Goal: Task Accomplishment & Management: Manage account settings

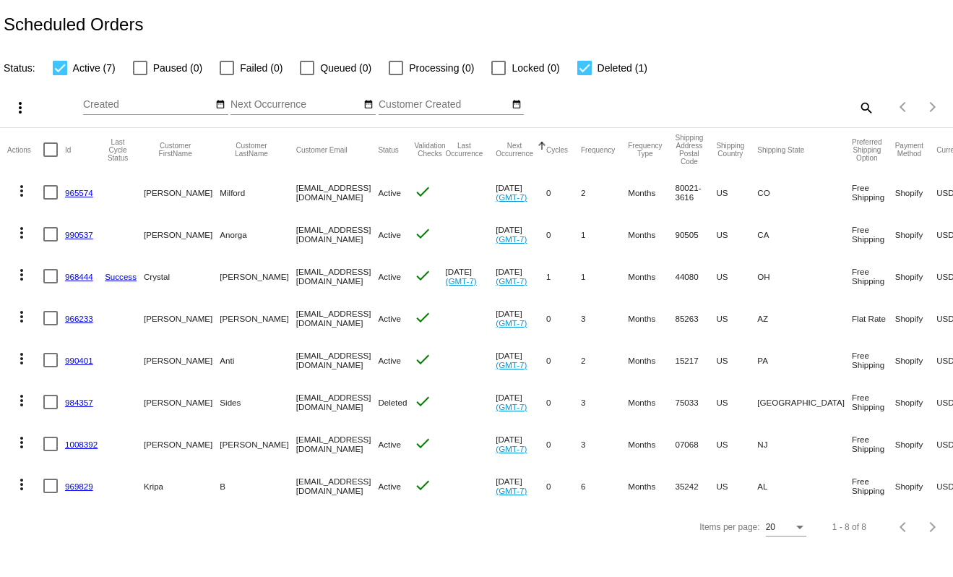
click at [76, 276] on link "968444" at bounding box center [79, 276] width 28 height 9
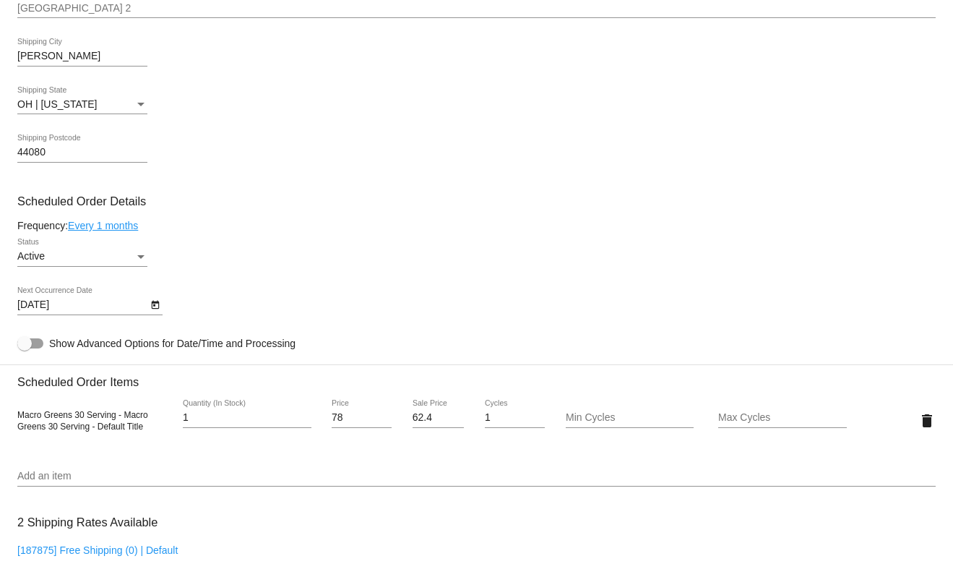
scroll to position [650, 0]
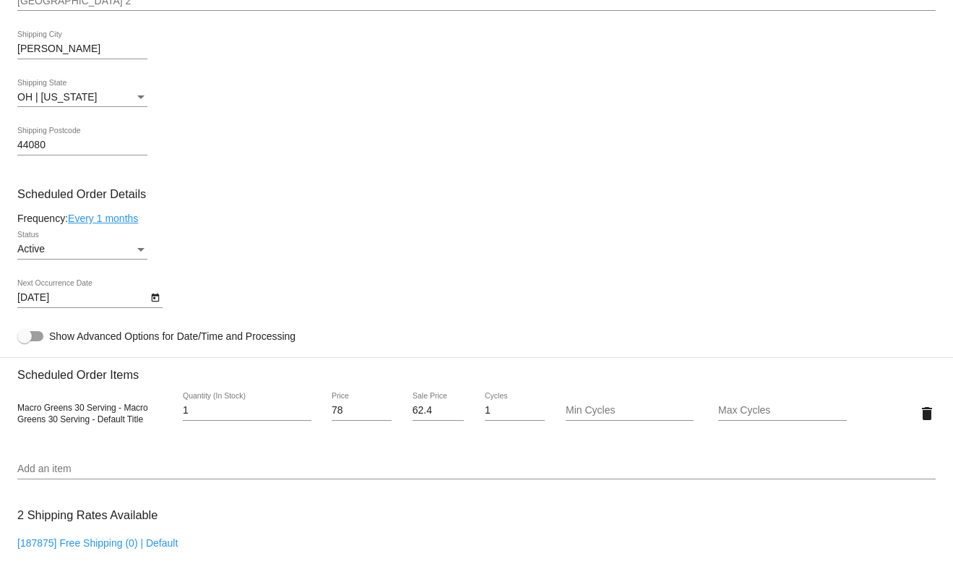
click at [154, 303] on icon "Open calendar" at bounding box center [155, 297] width 10 height 17
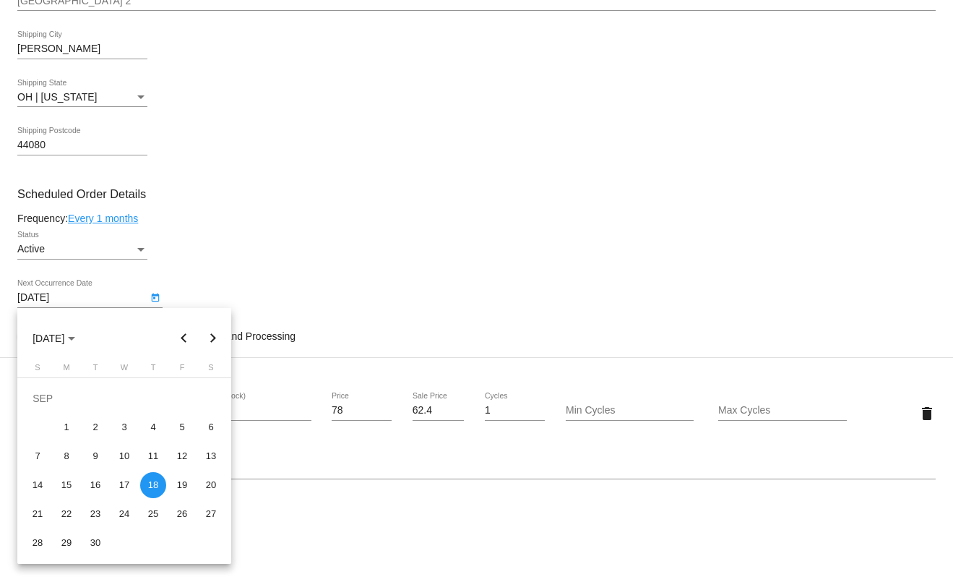
click at [349, 325] on div at bounding box center [476, 288] width 953 height 577
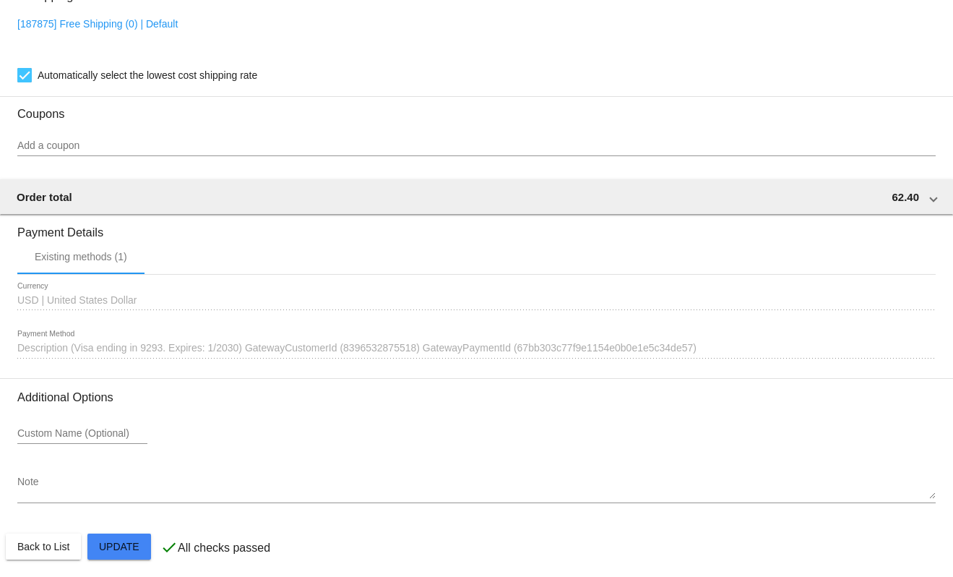
scroll to position [1175, 0]
